Goal: Task Accomplishment & Management: Use online tool/utility

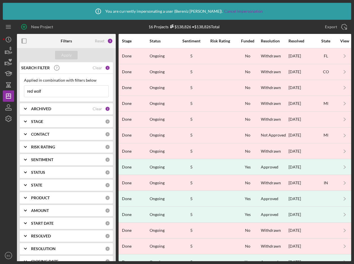
scroll to position [0, 443]
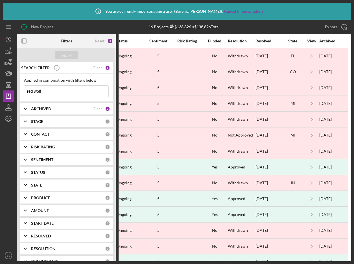
click at [56, 92] on input "red wolf" at bounding box center [66, 91] width 84 height 11
paste input "[PERSON_NAME]"
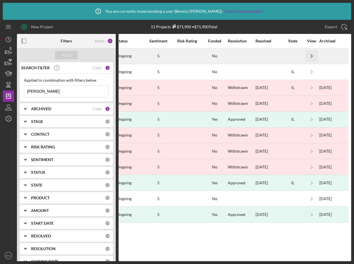
type input "[PERSON_NAME]"
click at [314, 57] on icon "Icon/Navigate" at bounding box center [312, 56] width 13 height 13
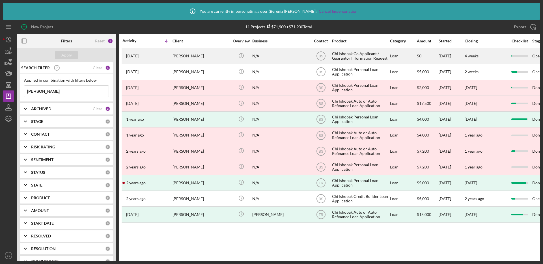
click at [224, 55] on div "[PERSON_NAME]" at bounding box center [200, 56] width 57 height 15
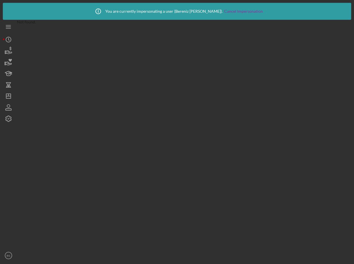
click at [240, 8] on div "Icon/Info You are currently impersonating a user ( Bereniz Sotelo ). Cancel Imp…" at bounding box center [177, 11] width 172 height 14
click at [235, 12] on link "Cancel Impersonation" at bounding box center [243, 11] width 39 height 5
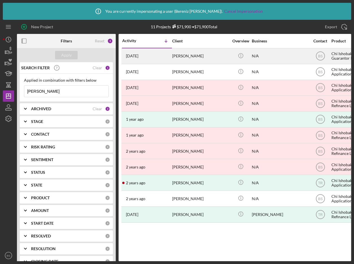
click at [228, 56] on div "[PERSON_NAME]" at bounding box center [200, 56] width 57 height 15
